Goal: Task Accomplishment & Management: Manage account settings

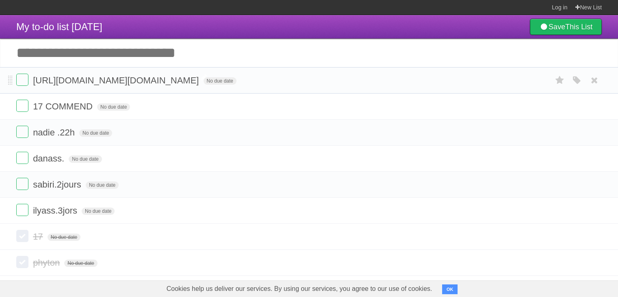
click at [201, 82] on span "https://raw.githubusercontent.com/omarhmt08/my-first-image/blob/main/PinDown.io…" at bounding box center [117, 80] width 168 height 10
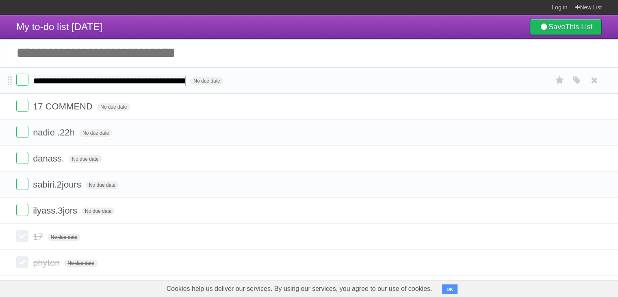
click at [186, 82] on input "**********" at bounding box center [109, 81] width 153 height 11
type input "**********"
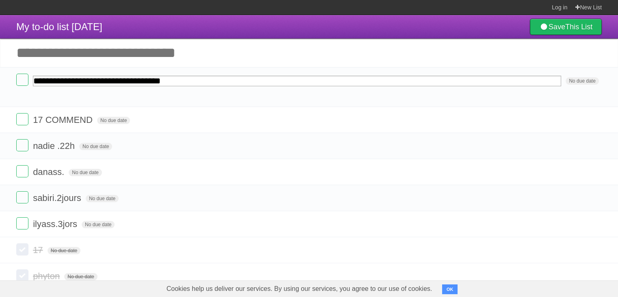
type input "**********"
